Goal: Book appointment/travel/reservation

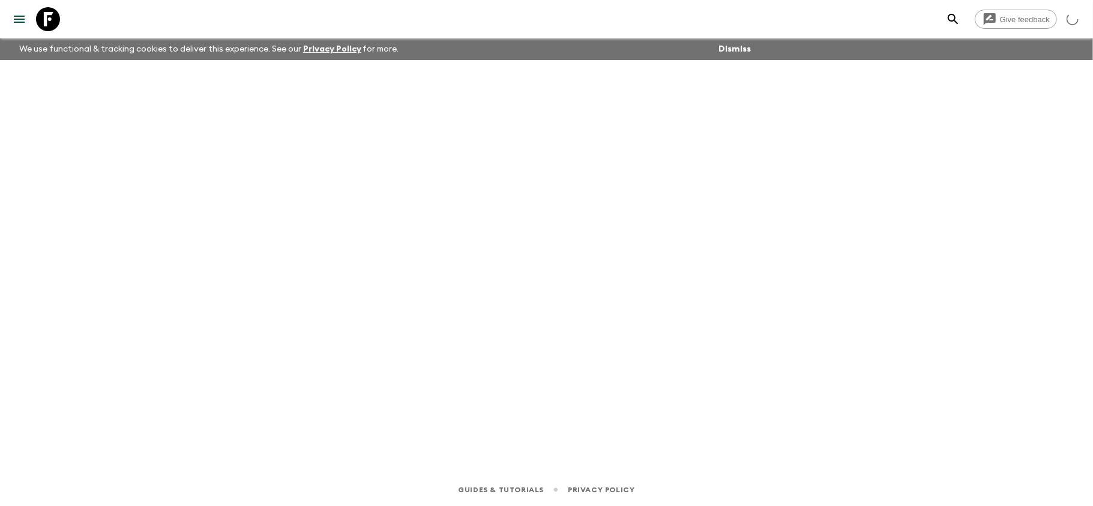
click at [58, 15] on icon at bounding box center [48, 19] width 24 height 24
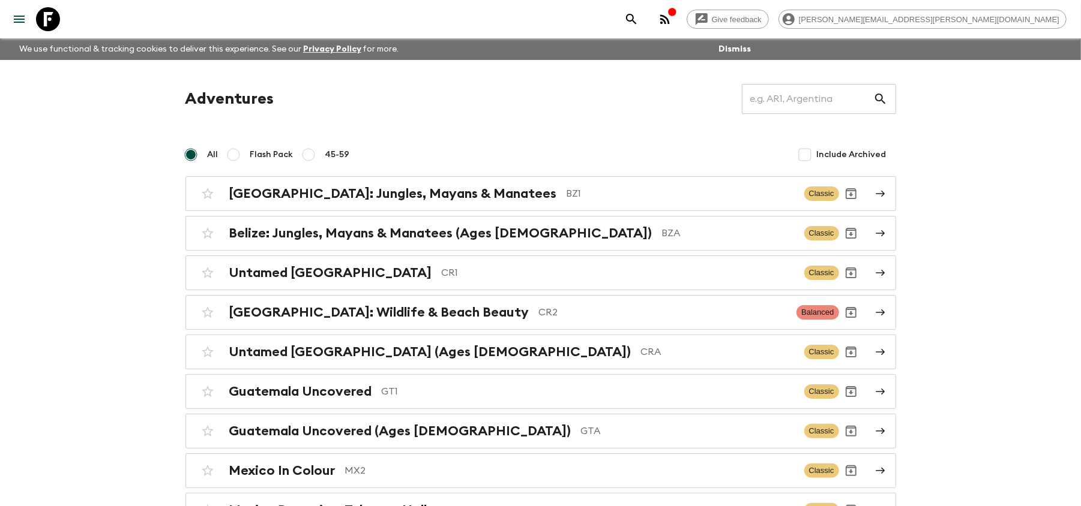
click at [539, 317] on p "CR2" at bounding box center [663, 312] width 248 height 14
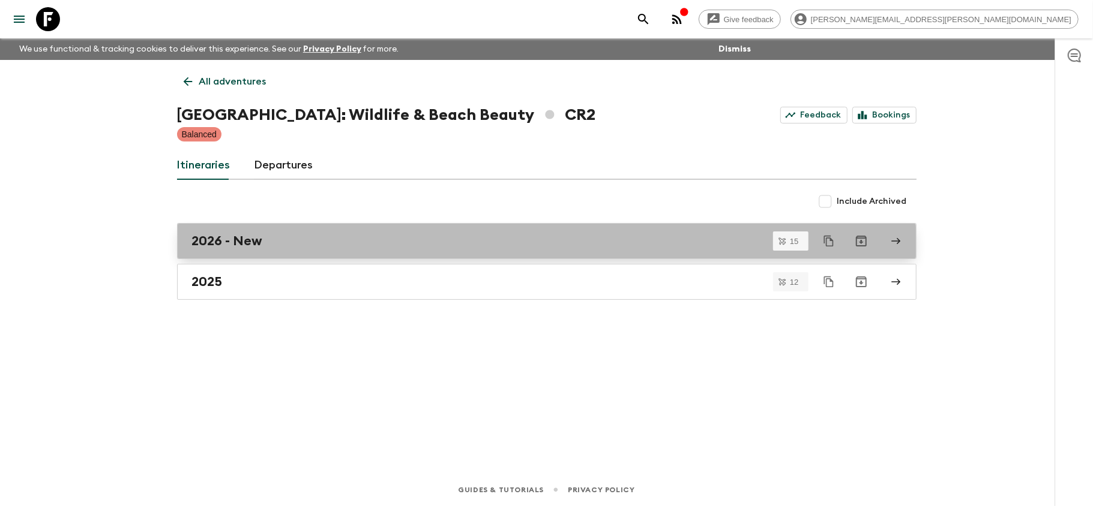
click at [527, 246] on div "2026 - New" at bounding box center [535, 241] width 686 height 16
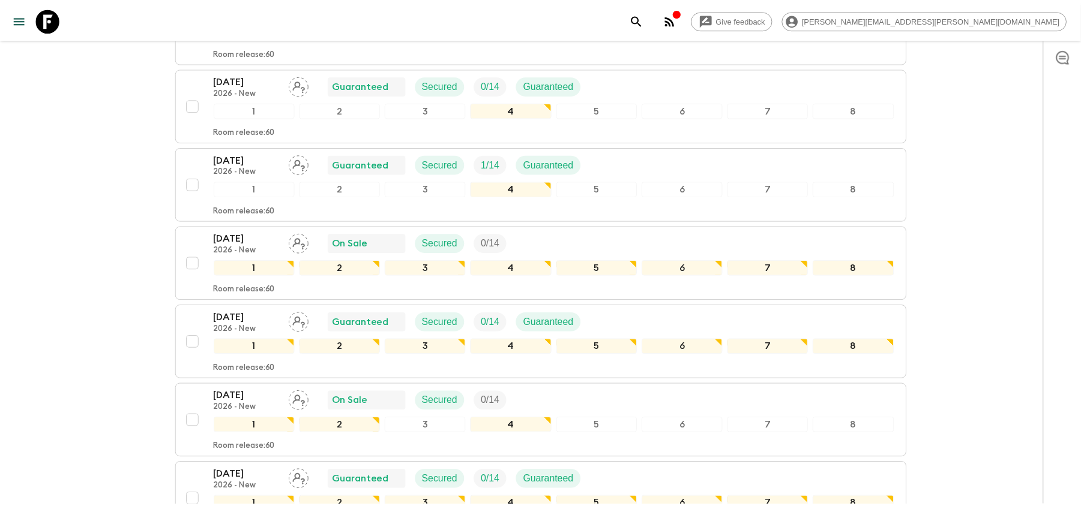
scroll to position [814, 0]
